Goal: Find specific page/section: Find specific page/section

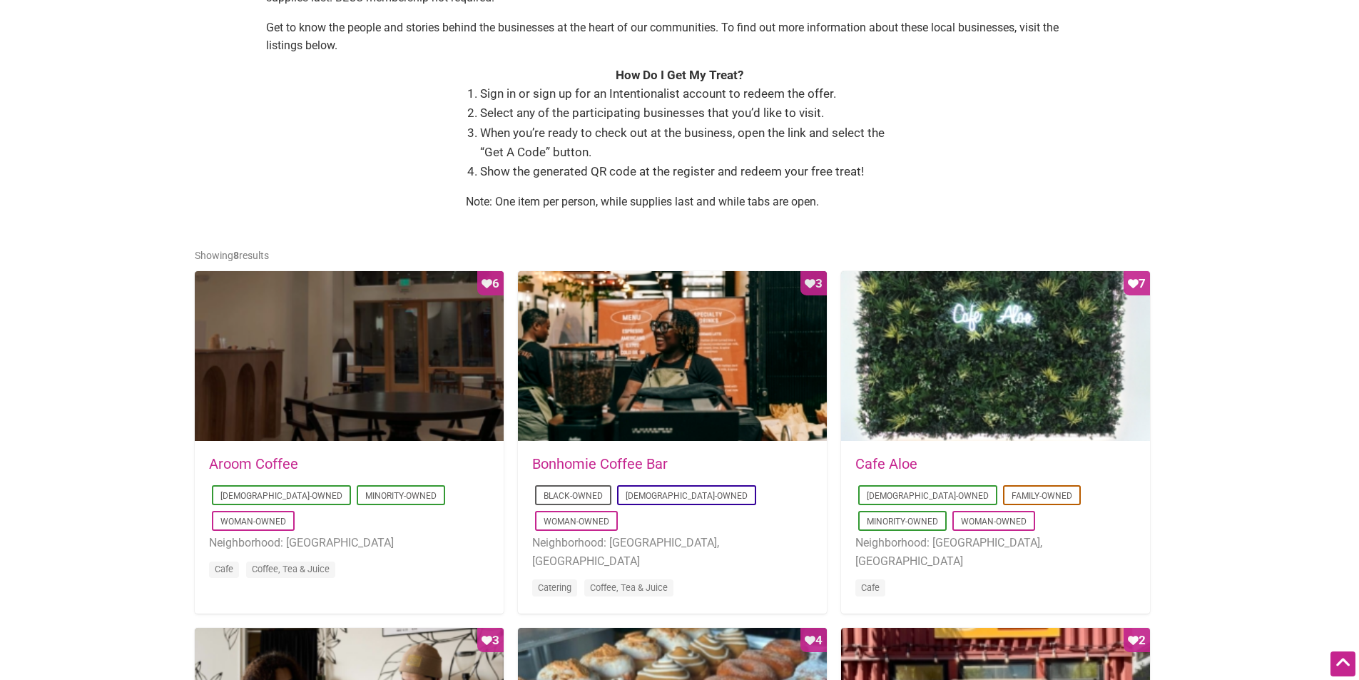
scroll to position [499, 0]
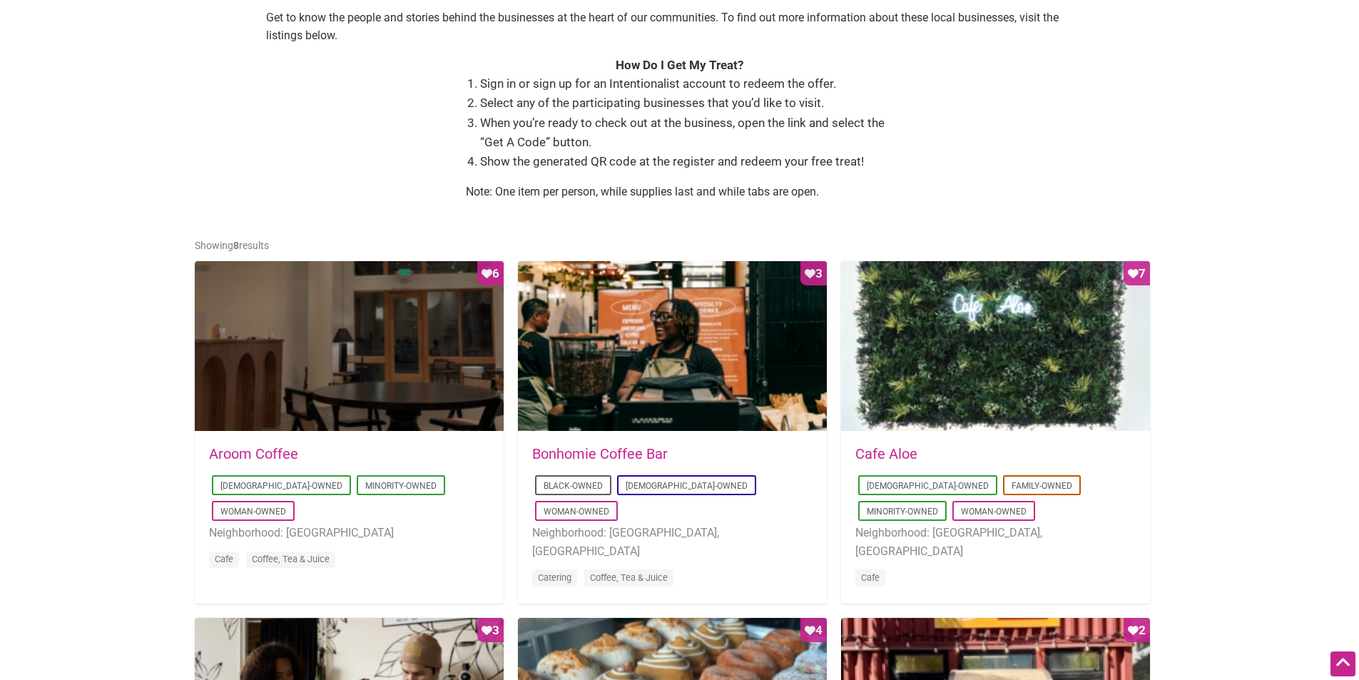
click at [884, 451] on link "Cafe Aloe" at bounding box center [886, 453] width 62 height 17
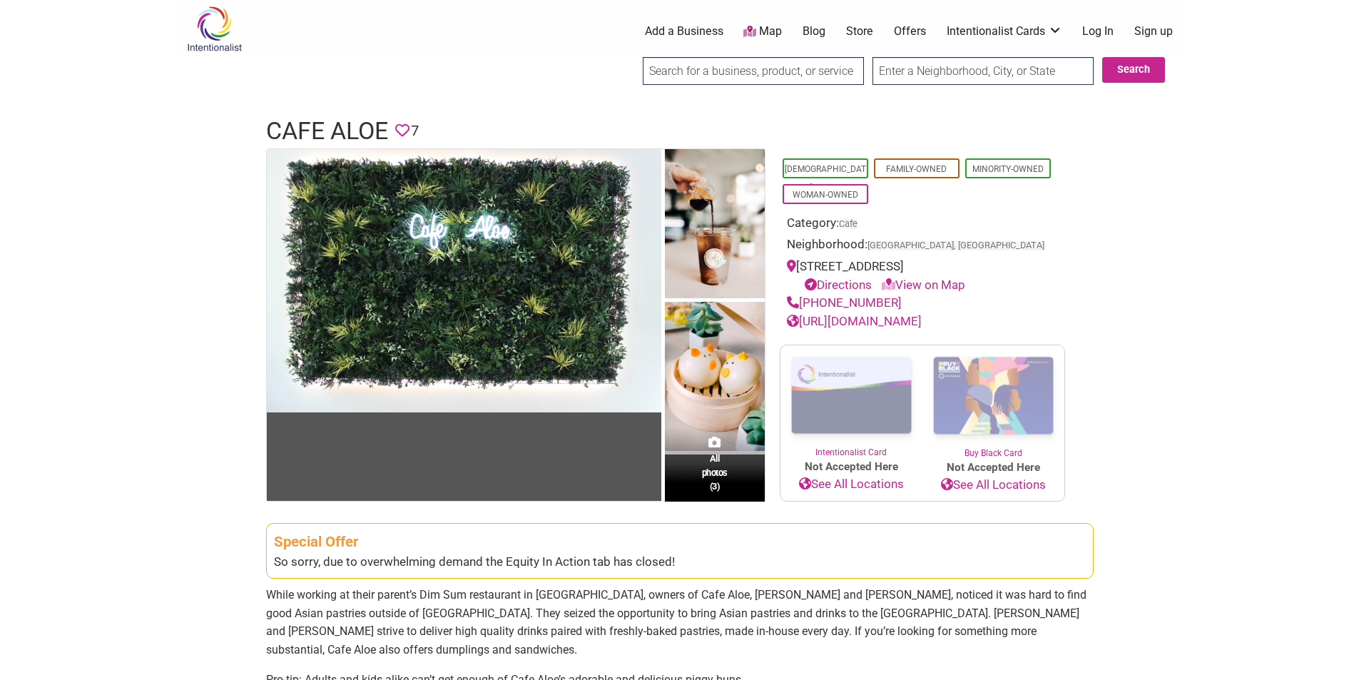
click at [956, 67] on input "text" at bounding box center [982, 71] width 221 height 28
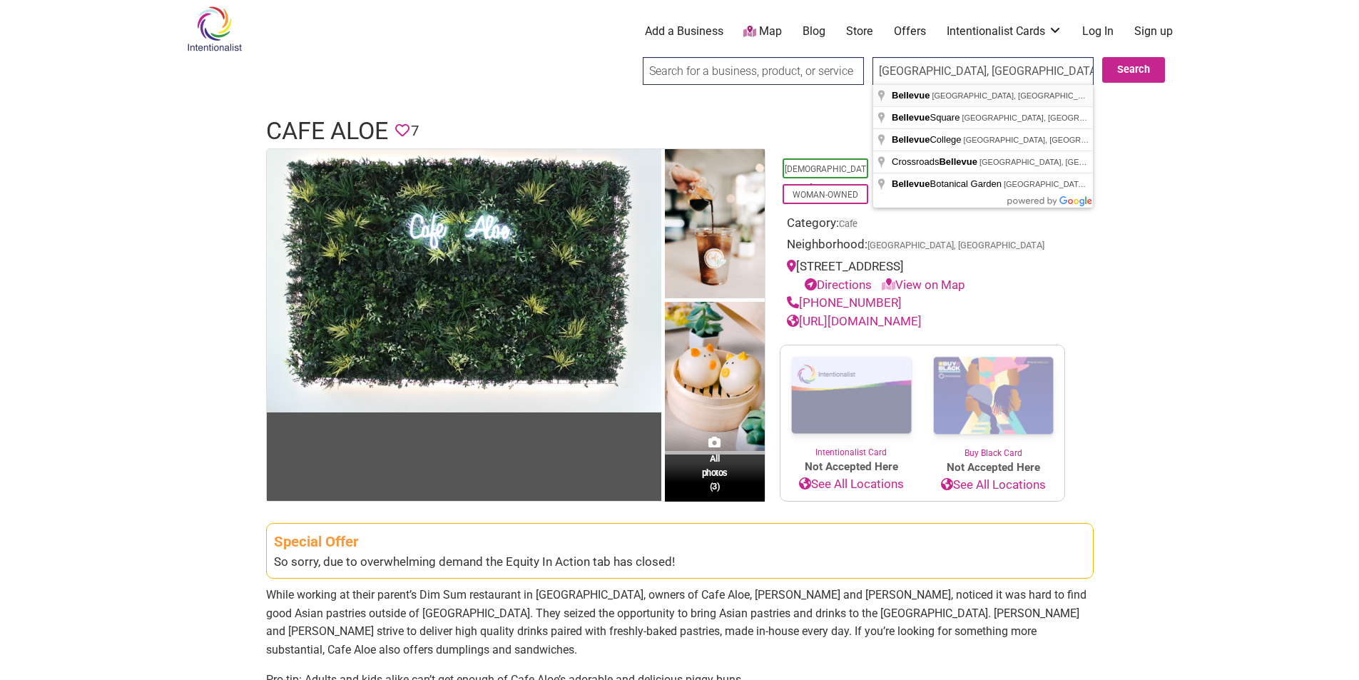
type input "Bellevue, WA, USA"
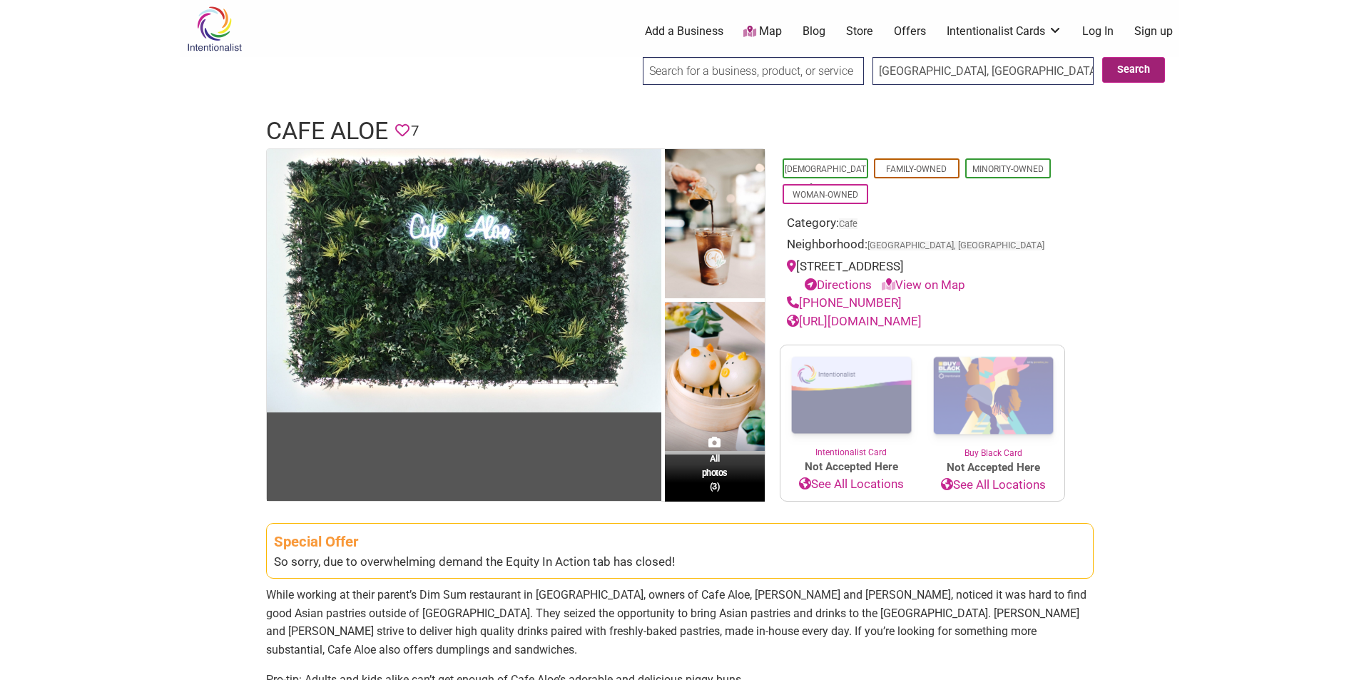
click at [1128, 69] on button "Search" at bounding box center [1133, 70] width 63 height 26
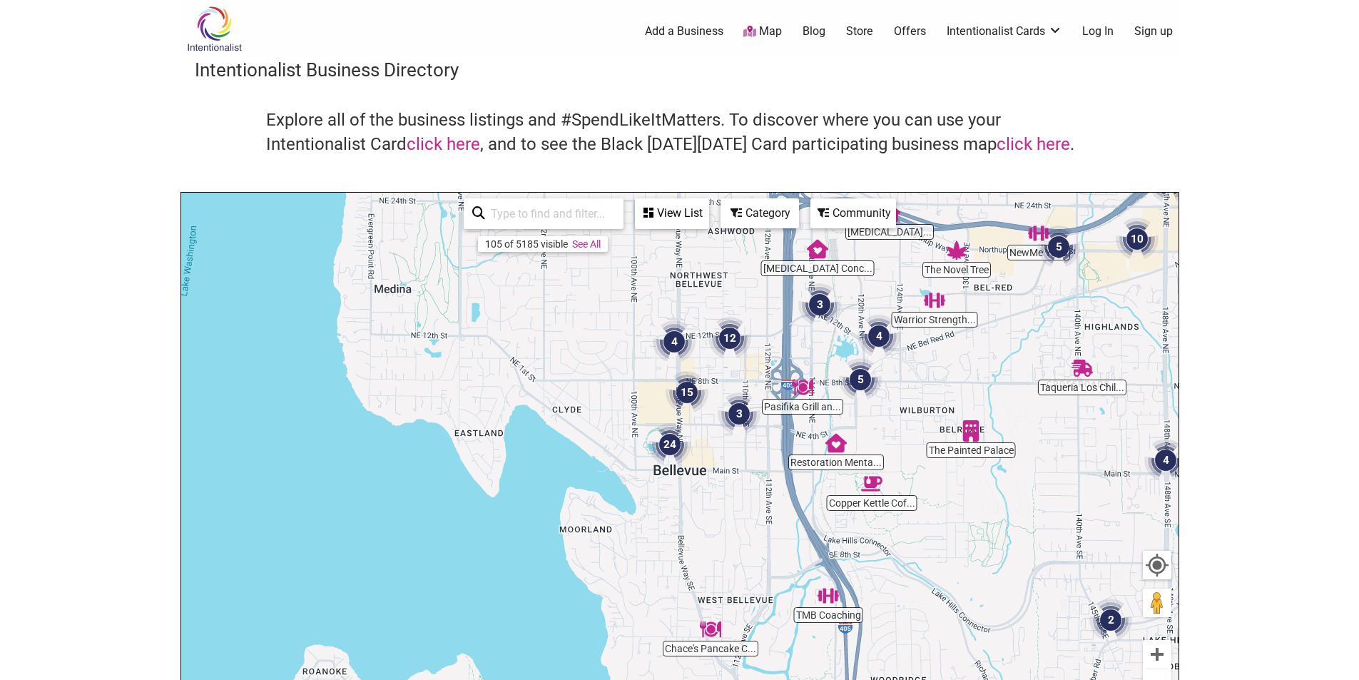
click at [1141, 237] on img "10" at bounding box center [1137, 239] width 43 height 43
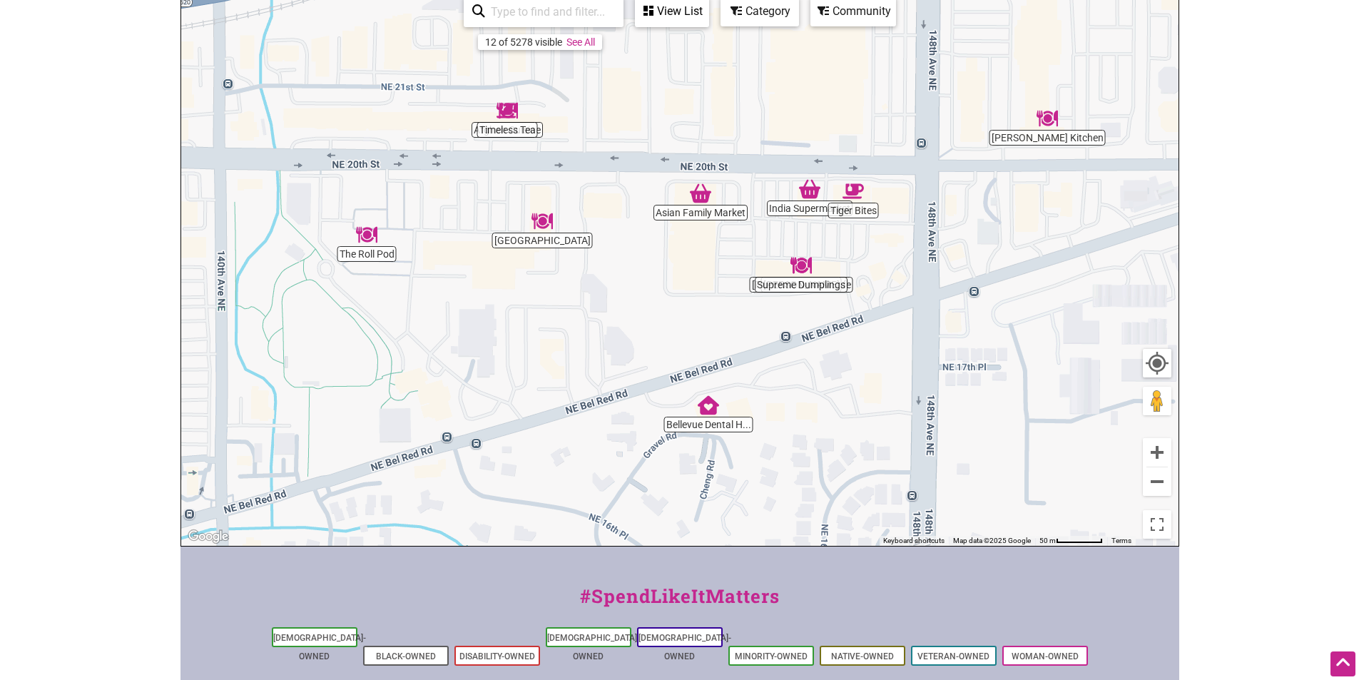
scroll to position [194, 0]
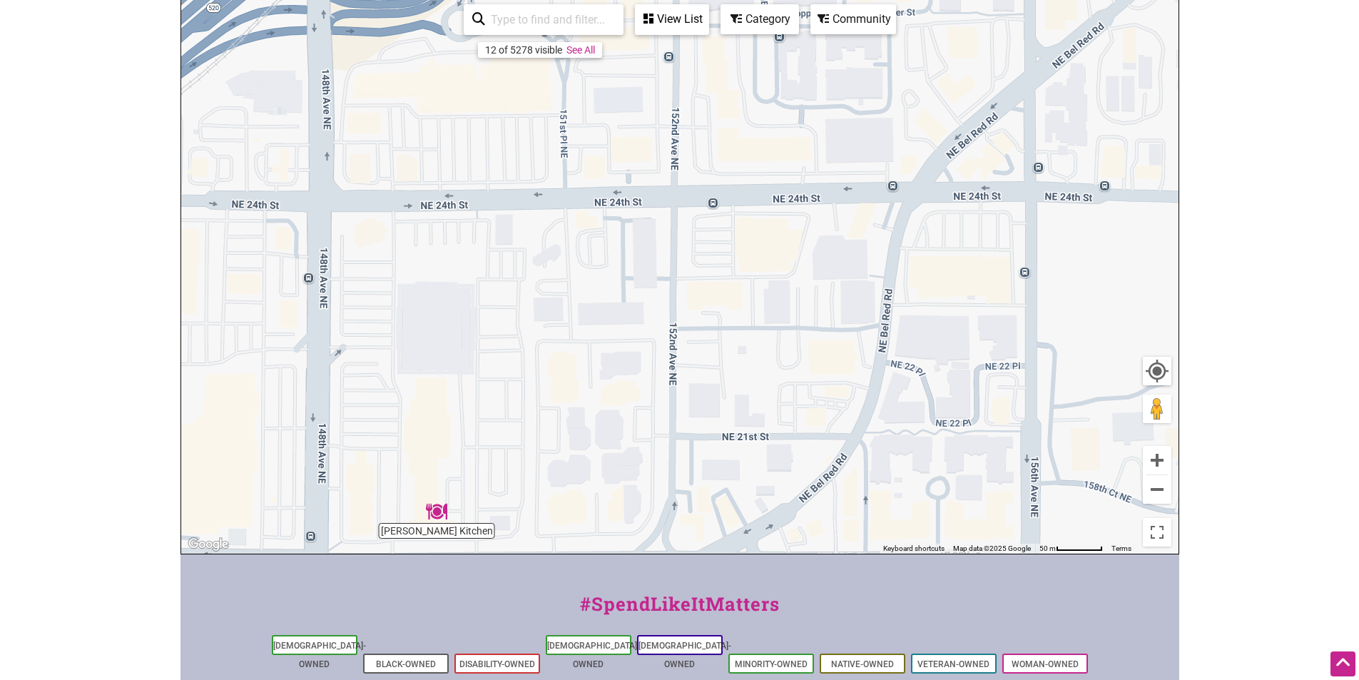
drag, startPoint x: 1053, startPoint y: 213, endPoint x: 439, endPoint y: 598, distance: 724.7
click at [439, 598] on div "Intentionalist Spend like it matters 0 Add a Business Map Blog Store Offers Int…" at bounding box center [679, 359] width 999 height 1106
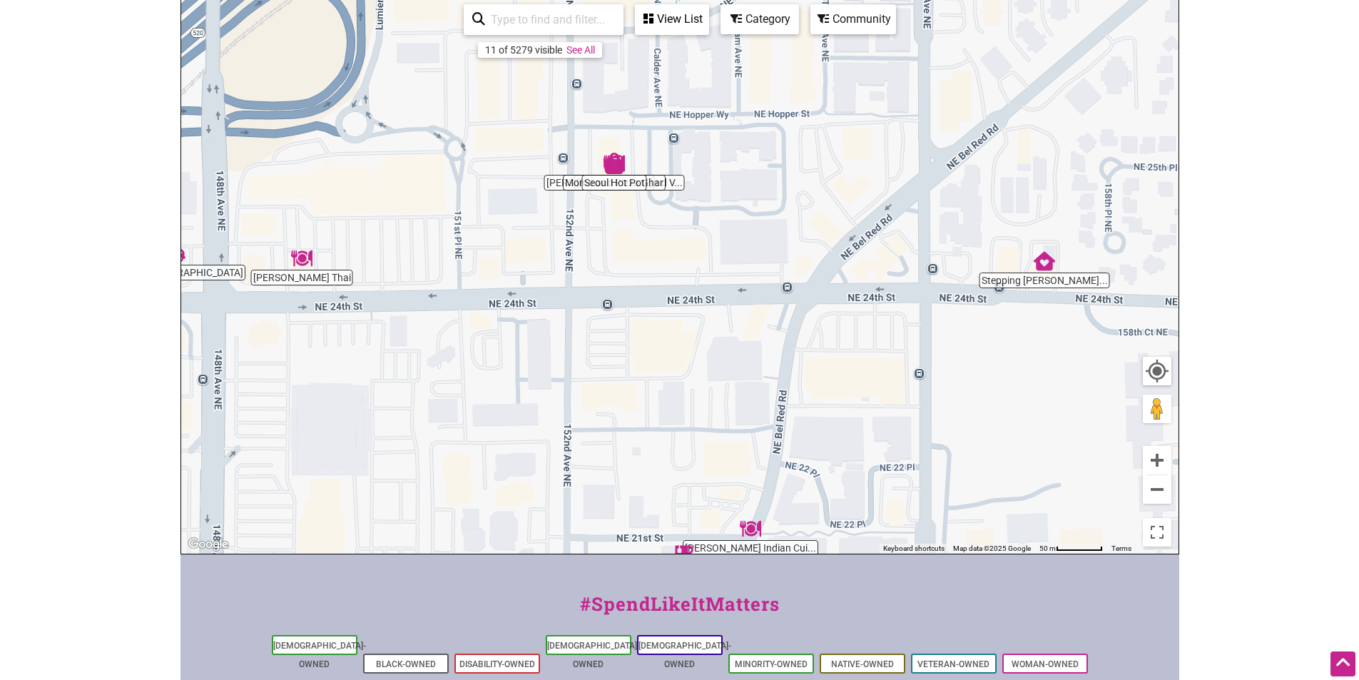
drag, startPoint x: 728, startPoint y: 247, endPoint x: 621, endPoint y: 350, distance: 148.8
click at [621, 350] on div "To navigate, press the arrow keys." at bounding box center [679, 276] width 997 height 555
click at [1046, 260] on img "Stepping Stone Pediatrics" at bounding box center [1044, 260] width 21 height 21
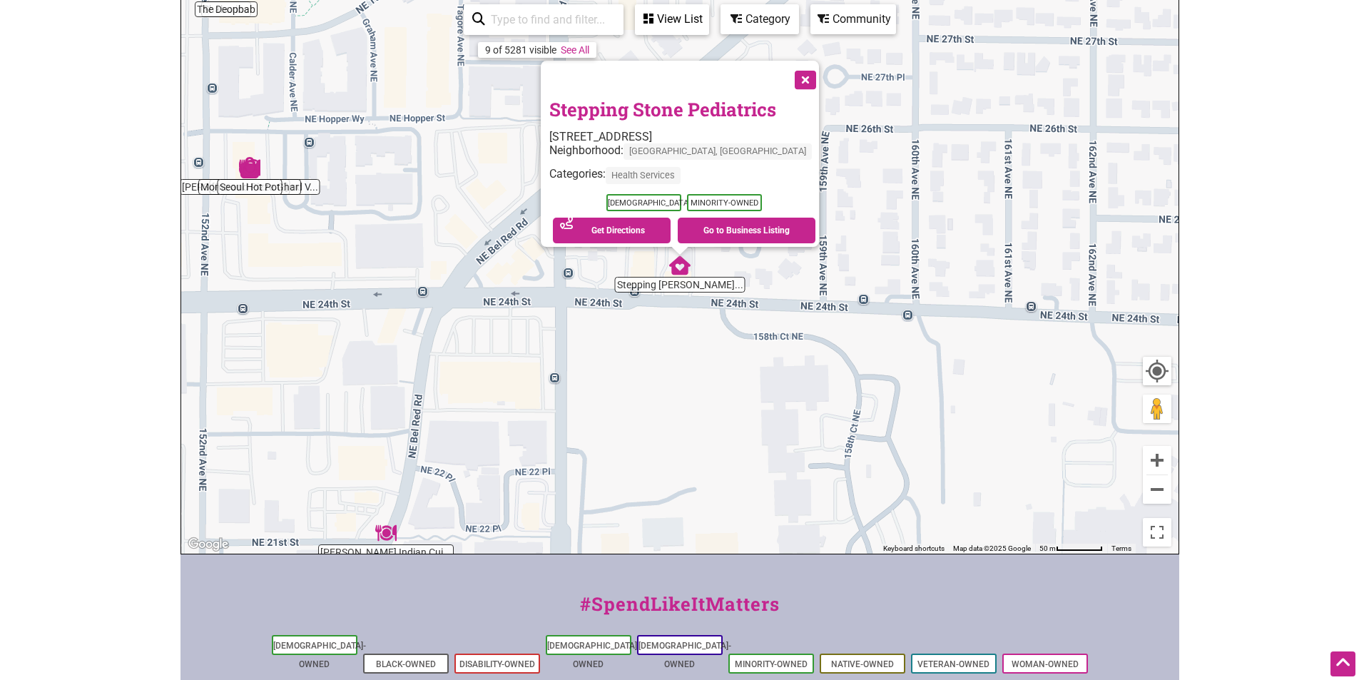
click at [790, 66] on button "Close" at bounding box center [804, 79] width 36 height 36
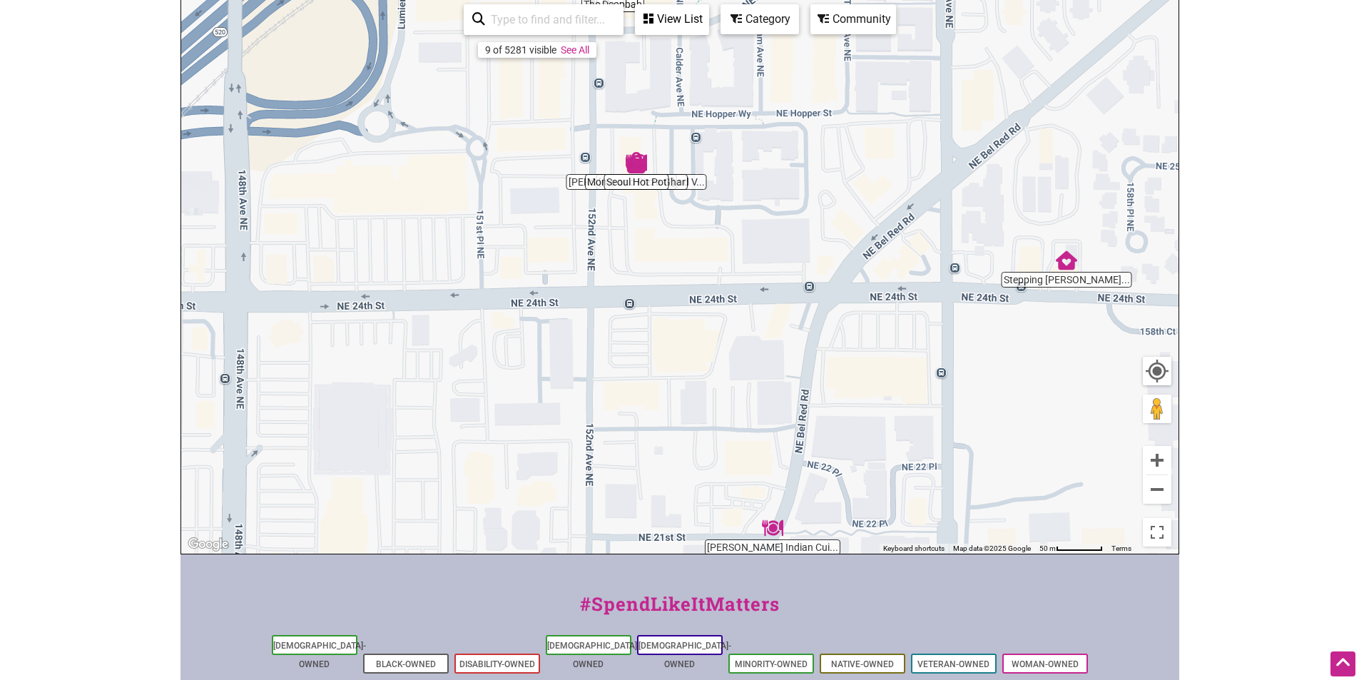
drag, startPoint x: 402, startPoint y: 215, endPoint x: 817, endPoint y: 199, distance: 416.2
click at [817, 199] on div "To navigate, press the arrow keys." at bounding box center [679, 276] width 997 height 555
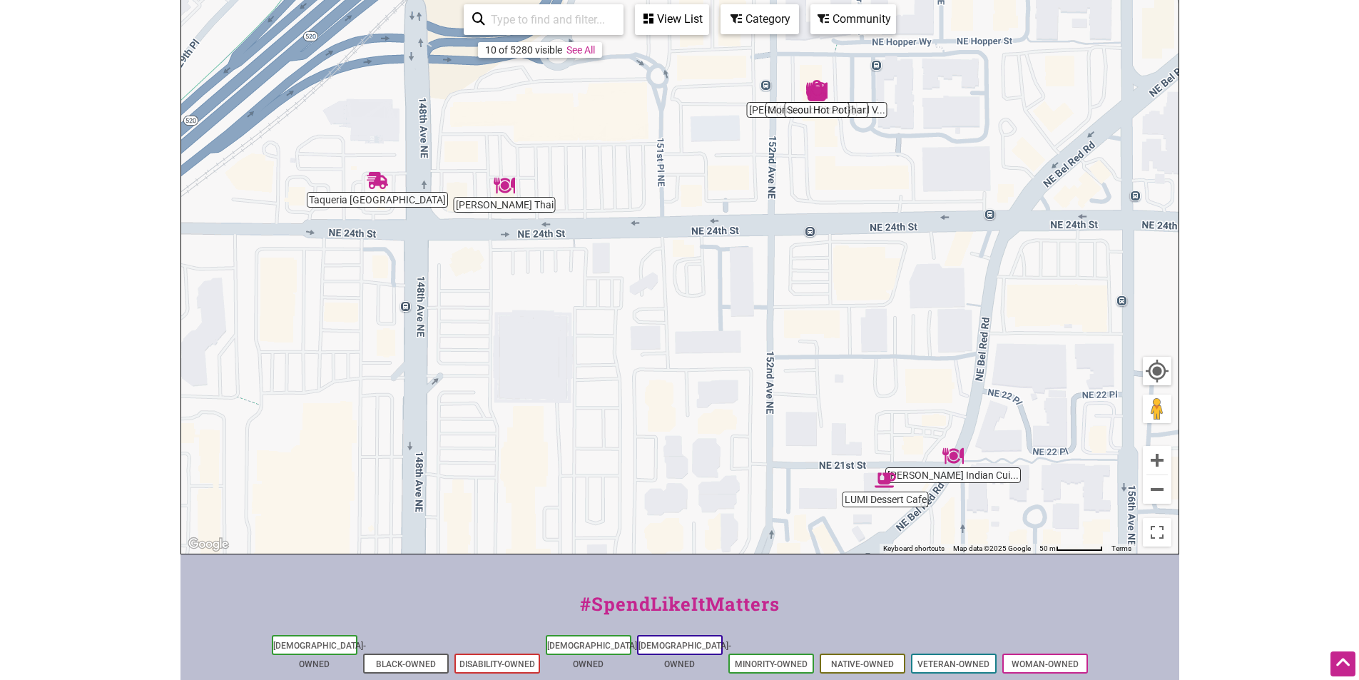
drag, startPoint x: 414, startPoint y: 260, endPoint x: 577, endPoint y: 200, distance: 173.6
click at [577, 200] on div "To navigate, press the arrow keys." at bounding box center [679, 276] width 997 height 555
